Goal: Transaction & Acquisition: Purchase product/service

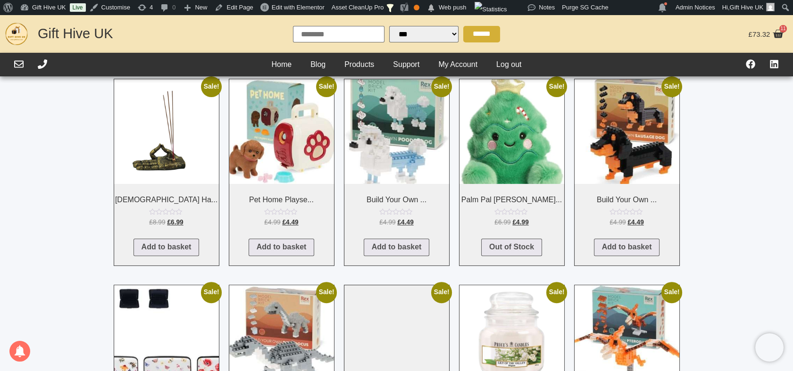
scroll to position [732, 0]
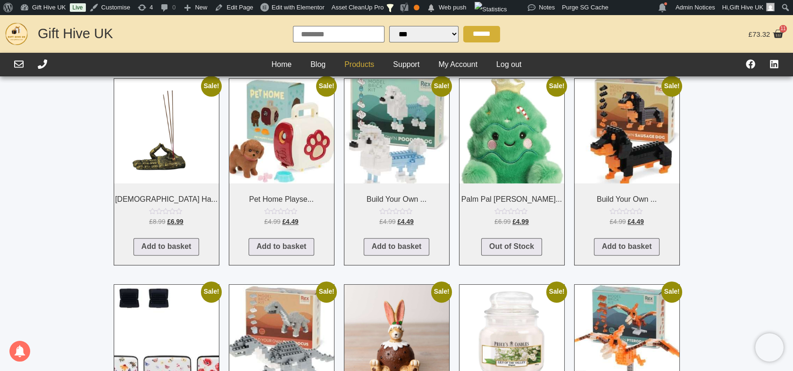
click at [348, 66] on link "Products" at bounding box center [359, 65] width 49 height 14
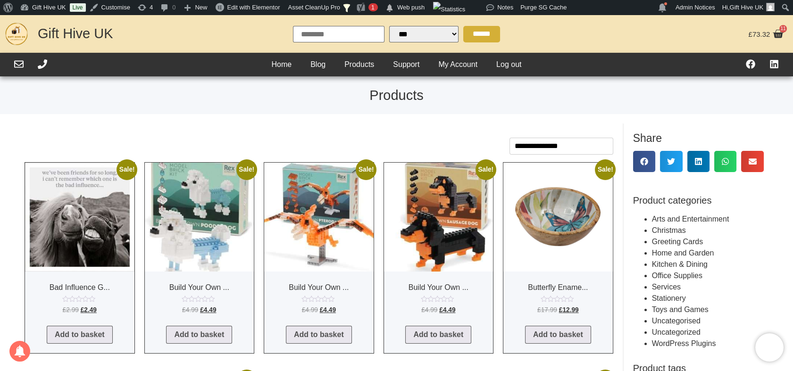
click at [565, 148] on select "**********" at bounding box center [561, 146] width 104 height 17
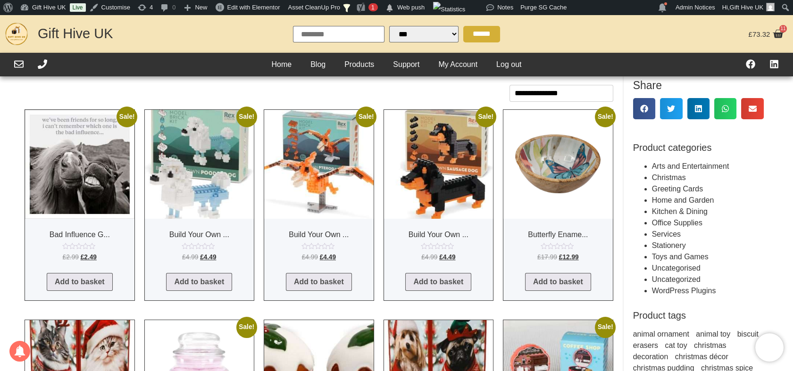
scroll to position [53, 0]
click at [98, 157] on img at bounding box center [79, 164] width 109 height 109
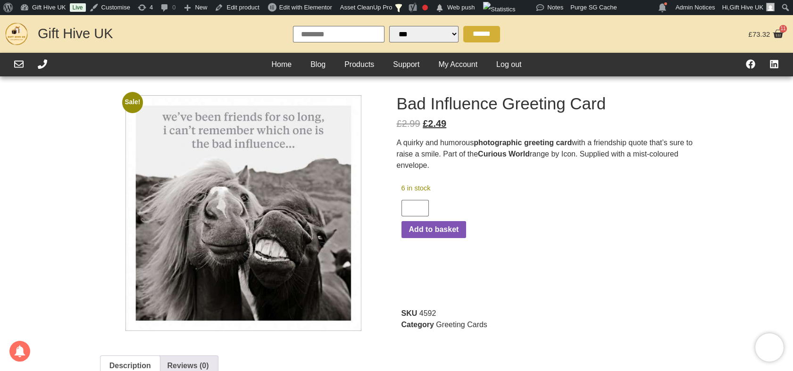
click at [461, 146] on p "A quirky and humorous photographic greeting card with a friendship quote that’s…" at bounding box center [550, 154] width 307 height 34
click at [448, 95] on h1 "Bad Influence Greeting Card" at bounding box center [550, 103] width 307 height 17
drag, startPoint x: 448, startPoint y: 95, endPoint x: 468, endPoint y: 105, distance: 21.7
click at [468, 105] on h1 "Bad Influence Greeting Card" at bounding box center [550, 103] width 307 height 17
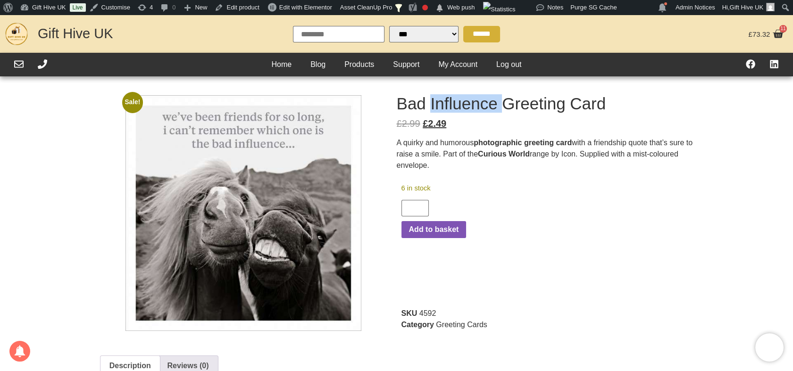
click at [468, 105] on h1 "Bad Influence Greeting Card" at bounding box center [550, 103] width 307 height 17
copy div "Bad Influence Greeting Card"
click at [410, 141] on p "A quirky and humorous photographic greeting card with a friendship quote that’s…" at bounding box center [550, 154] width 307 height 34
click at [411, 144] on p "A quirky and humorous photographic greeting card with a friendship quote that’s…" at bounding box center [550, 154] width 307 height 34
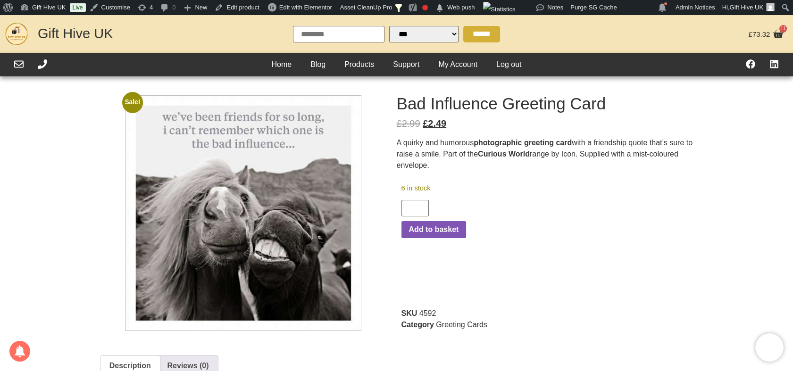
click at [411, 144] on p "A quirky and humorous photographic greeting card with a friendship quote that’s…" at bounding box center [550, 154] width 307 height 34
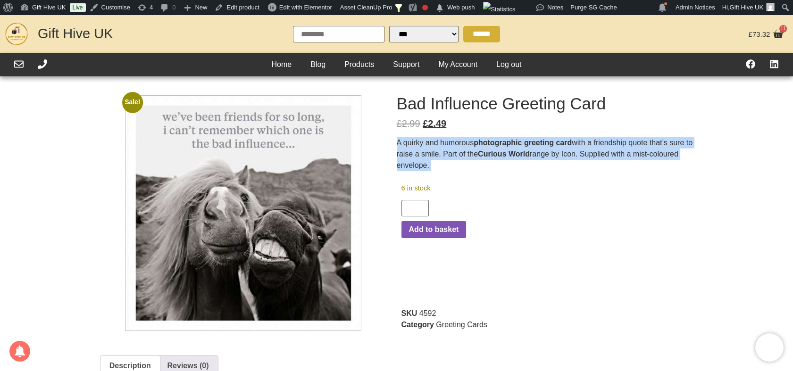
click at [411, 144] on p "A quirky and humorous photographic greeting card with a friendship quote that’s…" at bounding box center [550, 154] width 307 height 34
copy div "A quirky and humorous photographic greeting card with a friendship quote that’s…"
click at [441, 142] on p "A quirky and humorous photographic greeting card with a friendship quote that’s…" at bounding box center [550, 154] width 307 height 34
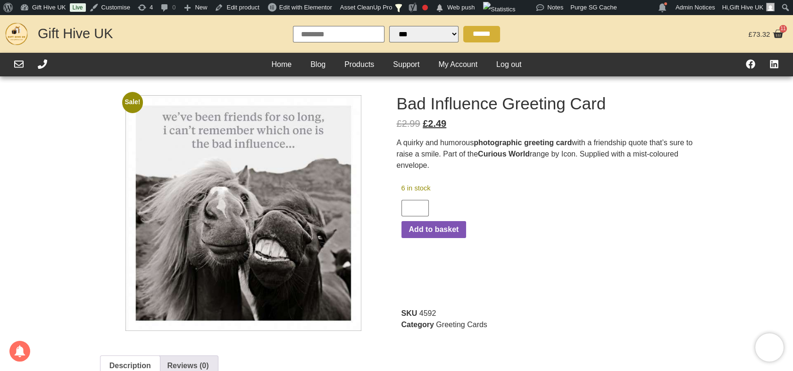
click at [440, 141] on p "A quirky and humorous photographic greeting card with a friendship quote that’s…" at bounding box center [550, 154] width 307 height 34
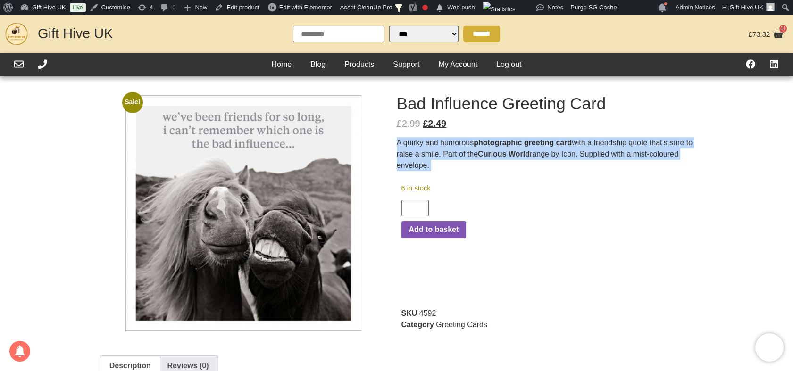
click at [440, 141] on p "A quirky and humorous photographic greeting card with a friendship quote that’s…" at bounding box center [550, 154] width 307 height 34
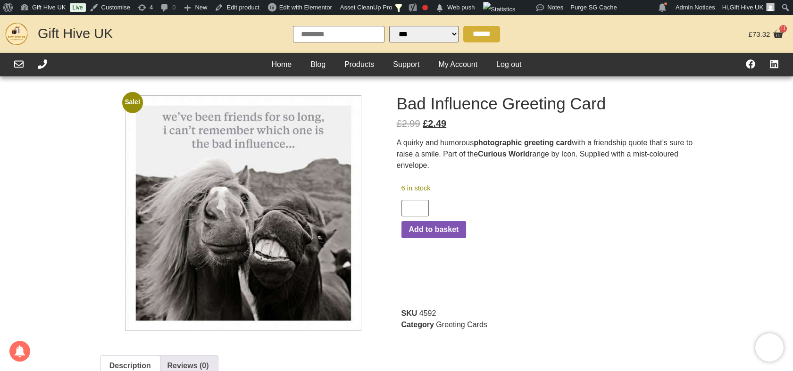
click at [442, 186] on p "6 in stock" at bounding box center [495, 188] width 189 height 10
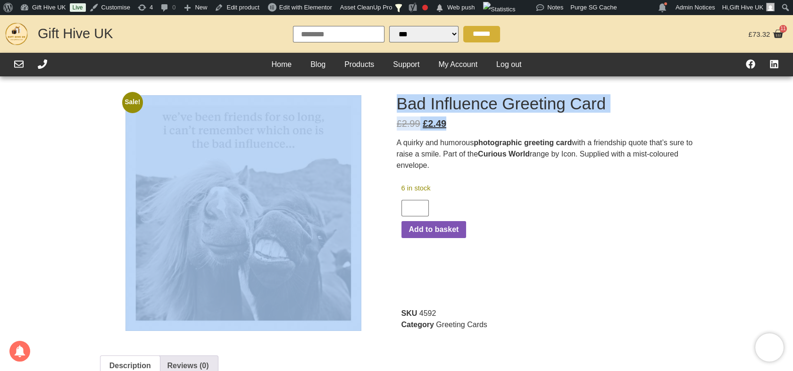
drag, startPoint x: 447, startPoint y: 125, endPoint x: 389, endPoint y: 124, distance: 58.0
click at [397, 121] on span "£" at bounding box center [399, 123] width 5 height 10
click at [399, 122] on span "£" at bounding box center [399, 123] width 5 height 10
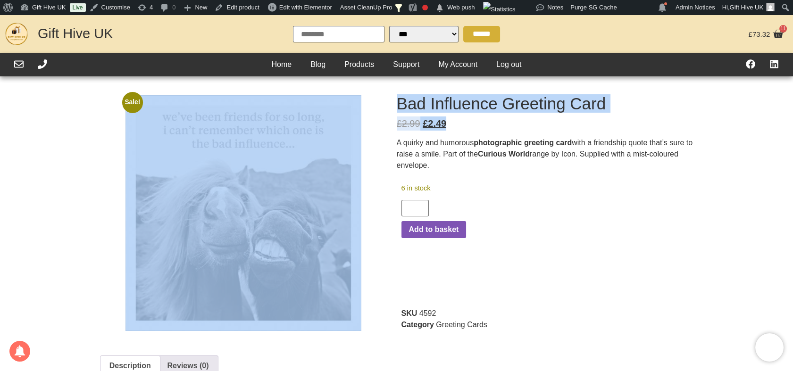
click at [408, 124] on bdi "£ 2.99" at bounding box center [409, 123] width 24 height 10
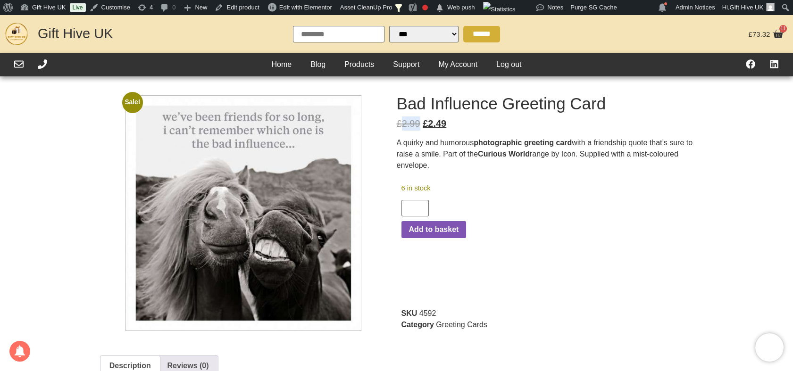
click at [408, 124] on bdi "£ 2.99" at bounding box center [409, 123] width 24 height 10
click at [433, 128] on bdi "£ 2.49" at bounding box center [435, 123] width 24 height 10
drag, startPoint x: 433, startPoint y: 128, endPoint x: 403, endPoint y: 119, distance: 31.5
click at [403, 119] on bdi "£ 2.99" at bounding box center [409, 123] width 24 height 10
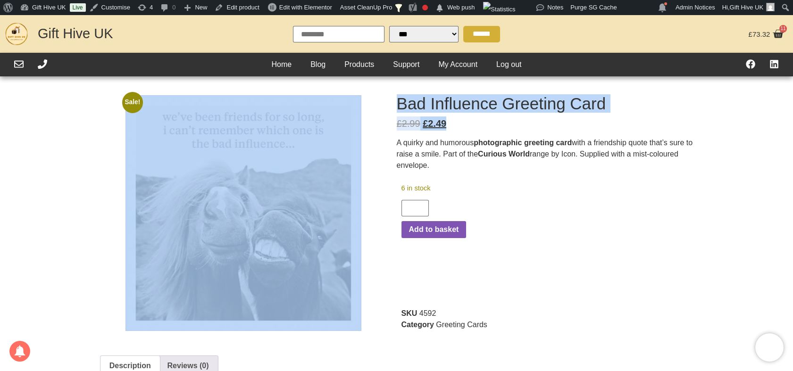
drag, startPoint x: 396, startPoint y: 123, endPoint x: 441, endPoint y: 131, distance: 46.4
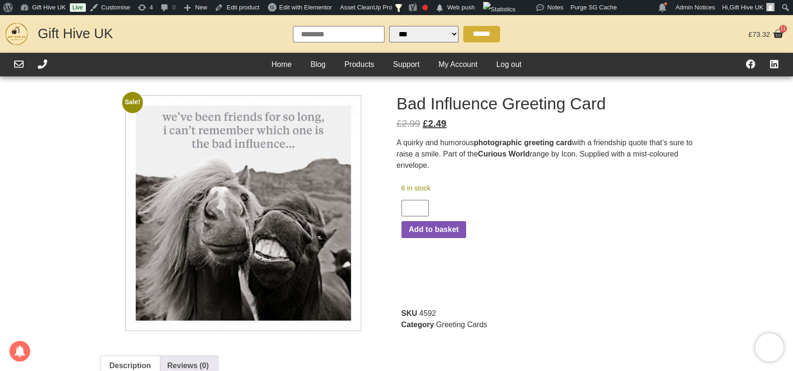
drag, startPoint x: 441, startPoint y: 131, endPoint x: 442, endPoint y: 126, distance: 4.8
click at [445, 127] on p "£ 2.99 Original price was: £2.99. £ 2.49 Current price is: £2.49." at bounding box center [550, 123] width 307 height 14
drag, startPoint x: 445, startPoint y: 126, endPoint x: 397, endPoint y: 121, distance: 48.4
click at [397, 121] on p "£ 2.99 Original price was: £2.99. £ 2.49 Current price is: £2.49." at bounding box center [550, 123] width 307 height 14
copy p "£ 2.99 Original price was: £2.99. £ 2.49"
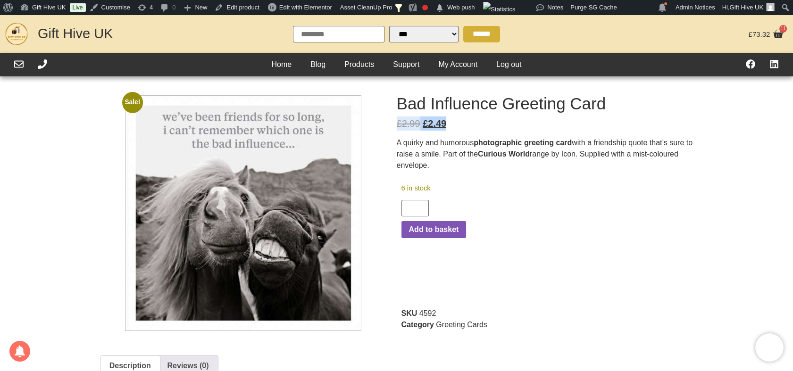
click at [431, 118] on bdi "£ 2.49" at bounding box center [435, 123] width 24 height 10
click at [442, 122] on bdi "£ 2.49" at bounding box center [435, 123] width 24 height 10
drag, startPoint x: 445, startPoint y: 123, endPoint x: 422, endPoint y: 122, distance: 23.1
click at [423, 122] on bdi "£ 2.49" at bounding box center [435, 123] width 24 height 10
copy bdi "£ 2.49"
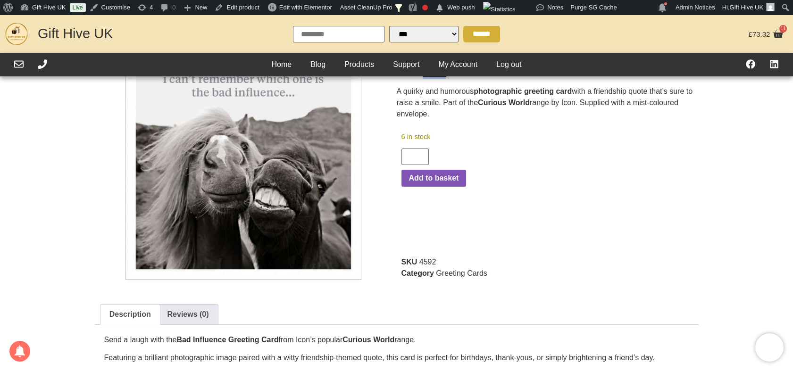
scroll to position [52, 0]
click at [406, 265] on span "SKU" at bounding box center [409, 261] width 16 height 8
drag, startPoint x: 406, startPoint y: 265, endPoint x: 486, endPoint y: 275, distance: 81.3
click at [479, 276] on link "Greeting Cards" at bounding box center [461, 273] width 51 height 8
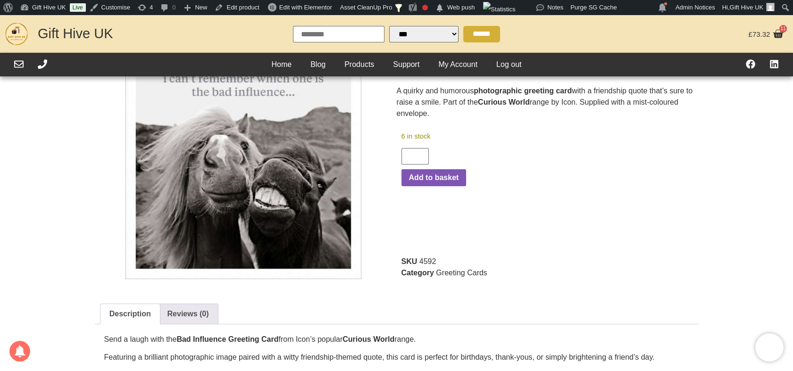
drag, startPoint x: 491, startPoint y: 275, endPoint x: 398, endPoint y: 262, distance: 94.3
click at [398, 262] on div "6 in stock Bad Influence Greeting Card quantity * Add to basket SKU 4592 Catego…" at bounding box center [550, 207] width 307 height 162
copy div "SKU 4592 Category Greeting Cards"
